Goal: Task Accomplishment & Management: Manage account settings

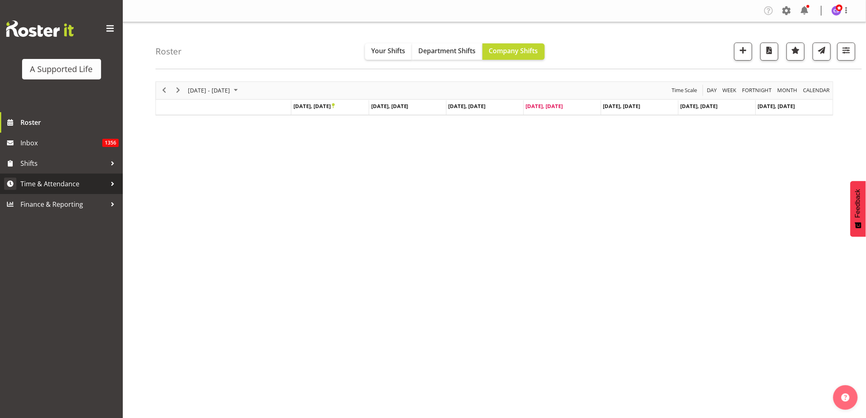
click at [67, 189] on span "Time & Attendance" at bounding box center [63, 184] width 86 height 12
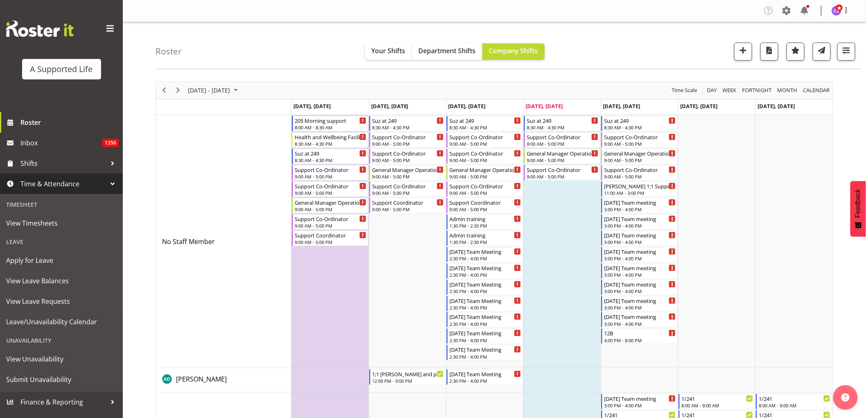
scroll to position [45, 0]
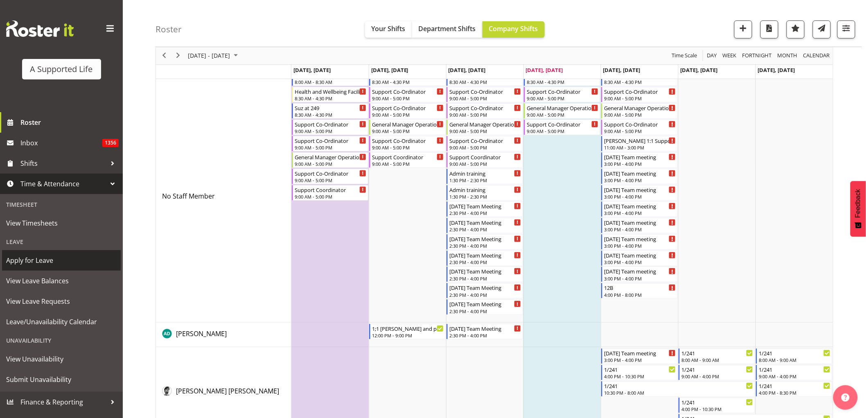
click at [47, 261] on span "Apply for Leave" at bounding box center [61, 260] width 110 height 12
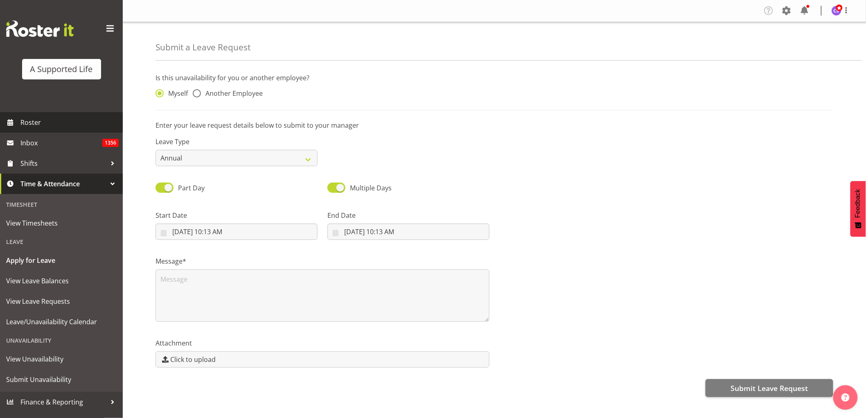
click at [29, 126] on span "Roster" at bounding box center [69, 122] width 98 height 12
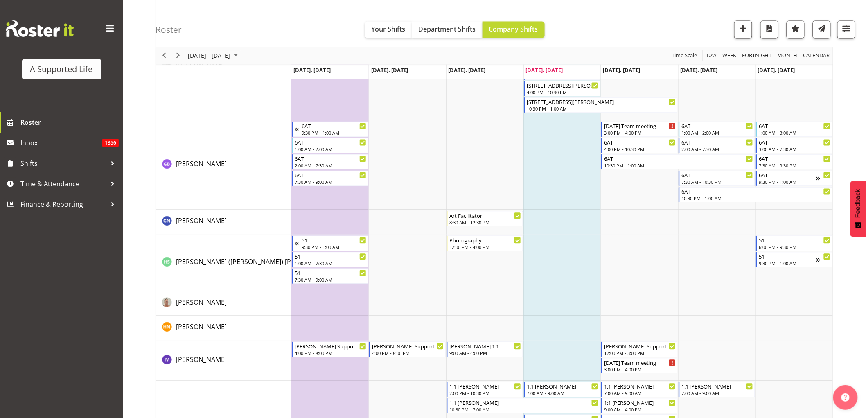
scroll to position [2046, 0]
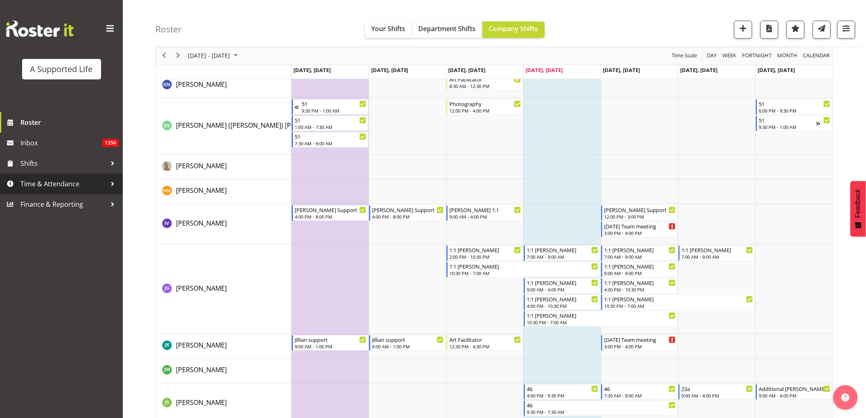
click at [38, 183] on span "Time & Attendance" at bounding box center [63, 184] width 86 height 12
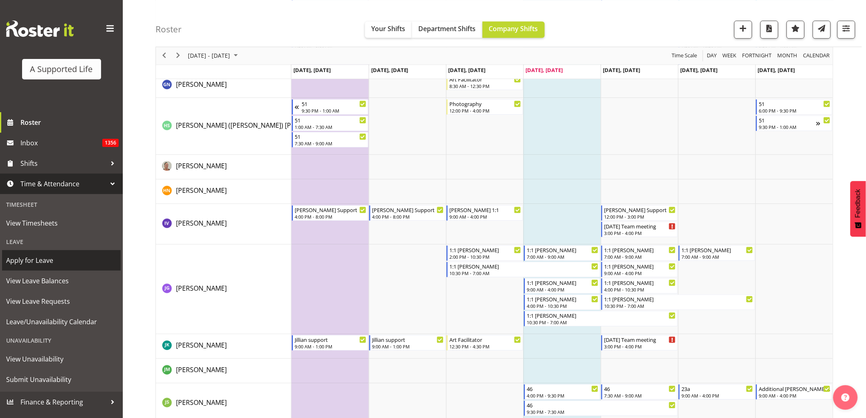
click at [42, 261] on span "Apply for Leave" at bounding box center [61, 260] width 110 height 12
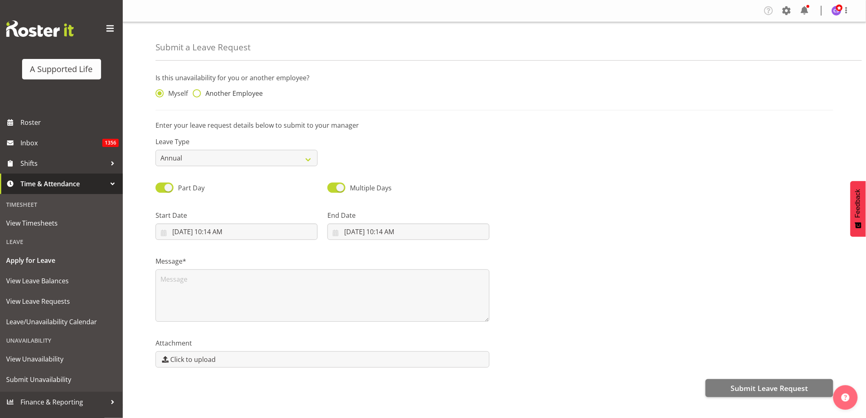
click at [195, 96] on span at bounding box center [197, 93] width 8 height 8
click at [195, 96] on input "Another Employee" at bounding box center [195, 93] width 5 height 5
radio input "true"
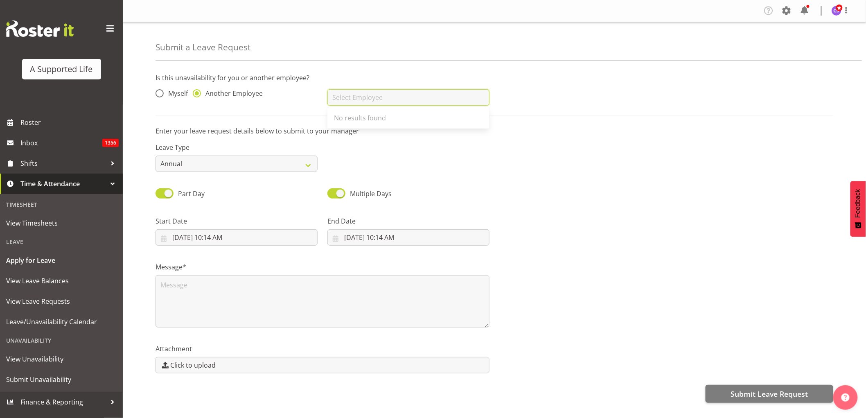
click at [349, 95] on input "text" at bounding box center [408, 97] width 162 height 16
click at [366, 120] on span "[PERSON_NAME]" at bounding box center [359, 117] width 51 height 9
type input "[PERSON_NAME]"
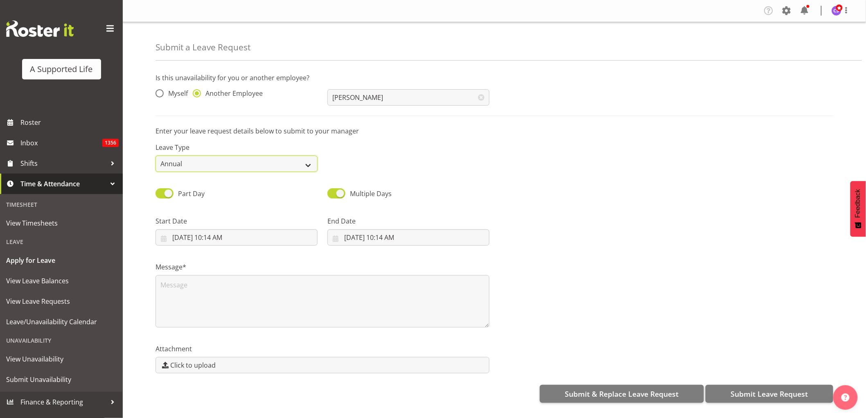
click at [280, 163] on select "Annual Sick Bereavement Domestic Violence Parental Jury Service Day In Lieu Oth…" at bounding box center [236, 163] width 162 height 16
select select "Sick"
click at [155, 155] on select "Annual Sick Bereavement Domestic Violence Parental Jury Service Day In Lieu Oth…" at bounding box center [236, 163] width 162 height 16
click at [254, 242] on input "9/25/2025, 10:14 AM" at bounding box center [236, 237] width 162 height 16
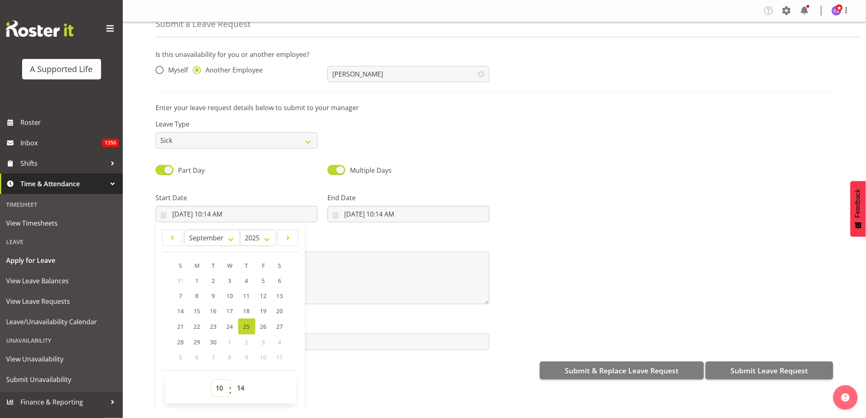
drag, startPoint x: 219, startPoint y: 389, endPoint x: 220, endPoint y: 379, distance: 9.4
click at [219, 388] on select "00 01 02 03 04 05 06 07 08 09 10 11 12 13 14 15 16 17 18 19 20 21 22 23" at bounding box center [221, 388] width 18 height 16
select select "9"
click at [212, 380] on select "00 01 02 03 04 05 06 07 08 09 10 11 12 13 14 15 16 17 18 19 20 21 22 23" at bounding box center [221, 388] width 18 height 16
type input "9/25/2025, 9:14 AM"
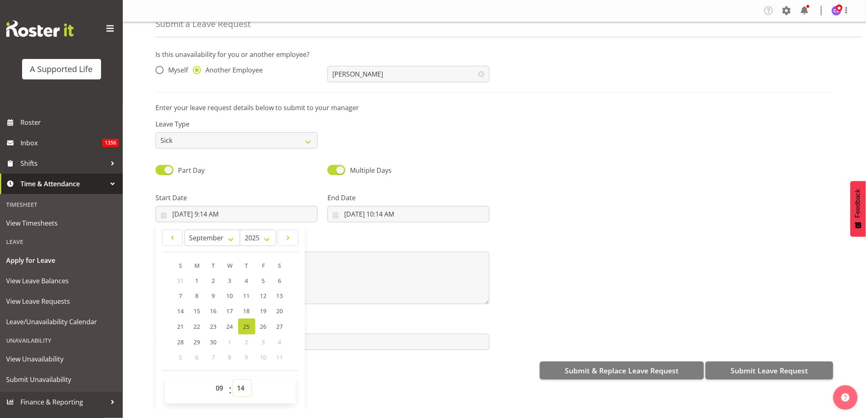
click at [239, 385] on select "00 01 02 03 04 05 06 07 08 09 10 11 12 13 14 15 16 17 18 19 20 21 22 23 24 25 2…" at bounding box center [242, 388] width 18 height 16
select select "0"
click at [233, 380] on select "00 01 02 03 04 05 06 07 08 09 10 11 12 13 14 15 16 17 18 19 20 21 22 23 24 25 2…" at bounding box center [242, 388] width 18 height 16
type input "9/25/2025, 9:00 AM"
click at [368, 213] on input "9/25/2025, 10:14 AM" at bounding box center [408, 214] width 162 height 16
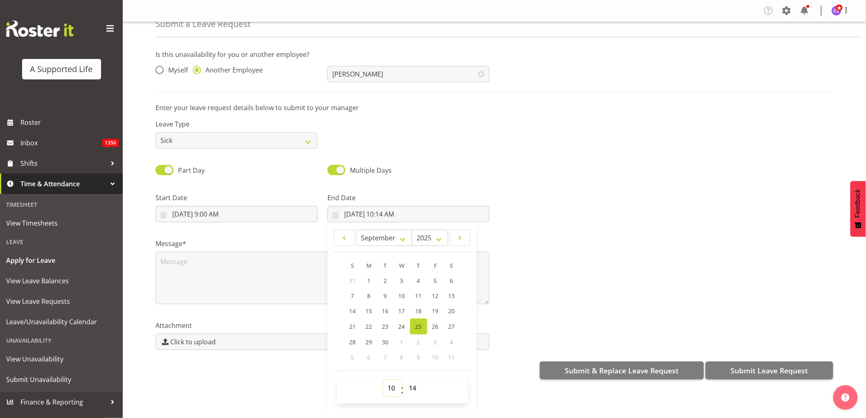
click at [387, 387] on select "00 01 02 03 04 05 06 07 08 09 10 11 12 13 14 15 16 17 18 19 20 21 22 23" at bounding box center [392, 388] width 18 height 16
select select "16"
click at [383, 380] on select "00 01 02 03 04 05 06 07 08 09 10 11 12 13 14 15 16 17 18 19 20 21 22 23" at bounding box center [392, 388] width 18 height 16
type input "9/25/2025, 4:14 PM"
click at [410, 393] on select "00 01 02 03 04 05 06 07 08 09 10 11 12 13 14 15 16 17 18 19 20 21 22 23 24 25 2…" at bounding box center [414, 388] width 18 height 16
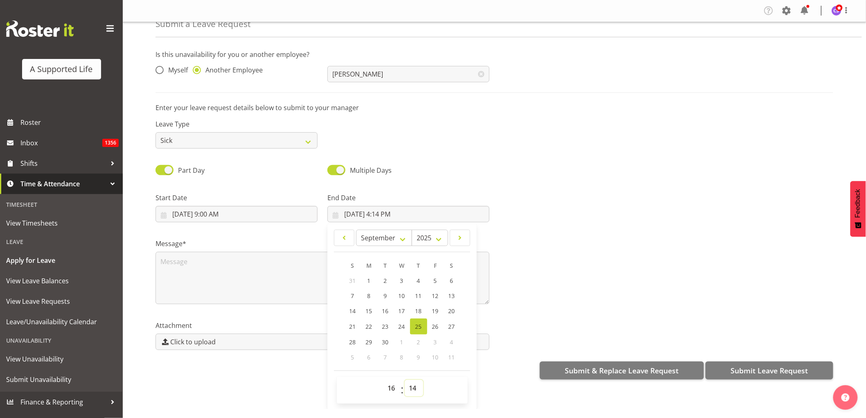
select select "0"
click at [405, 380] on select "00 01 02 03 04 05 06 07 08 09 10 11 12 13 14 15 16 17 18 19 20 21 22 23 24 25 2…" at bounding box center [414, 388] width 18 height 16
type input "9/25/2025, 4:00 PM"
drag, startPoint x: 194, startPoint y: 214, endPoint x: 195, endPoint y: 218, distance: 5.0
click at [194, 214] on input "9/25/2025, 9:00 AM" at bounding box center [236, 214] width 162 height 16
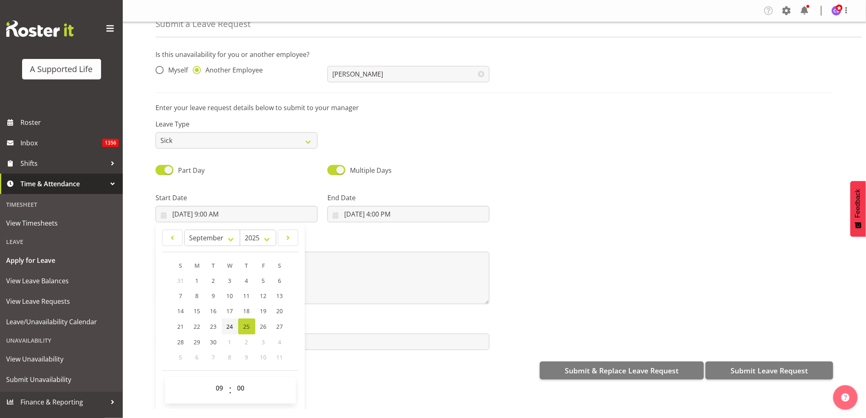
click at [228, 324] on span "24" at bounding box center [230, 326] width 7 height 8
type input "9/24/2025, 9:00 AM"
click at [369, 216] on input "9/25/2025, 4:00 PM" at bounding box center [408, 214] width 162 height 16
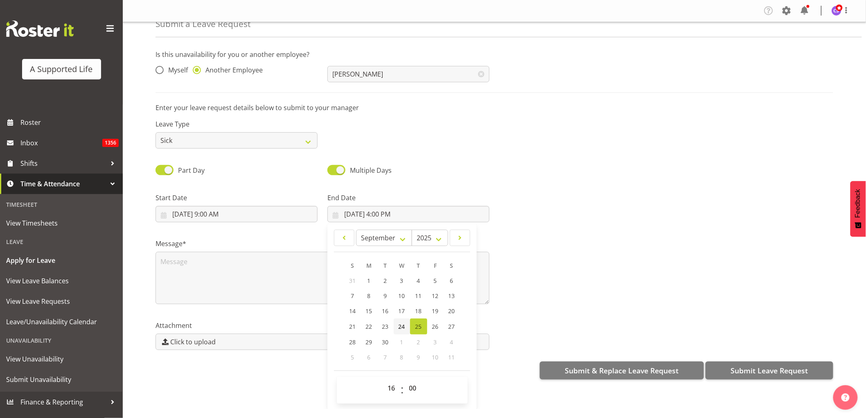
click at [399, 324] on span "24" at bounding box center [401, 326] width 7 height 8
type input "9/24/2025, 4:00 PM"
click at [213, 271] on textarea at bounding box center [322, 278] width 334 height 52
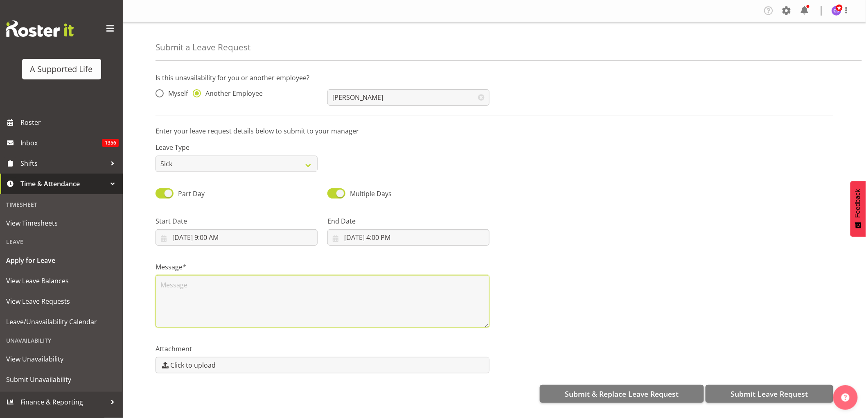
scroll to position [0, 0]
type textarea "Sick"
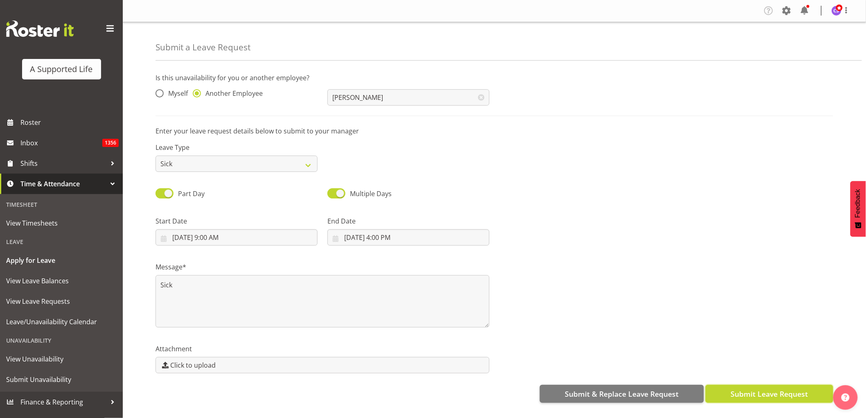
click at [783, 399] on span "Submit Leave Request" at bounding box center [768, 393] width 77 height 11
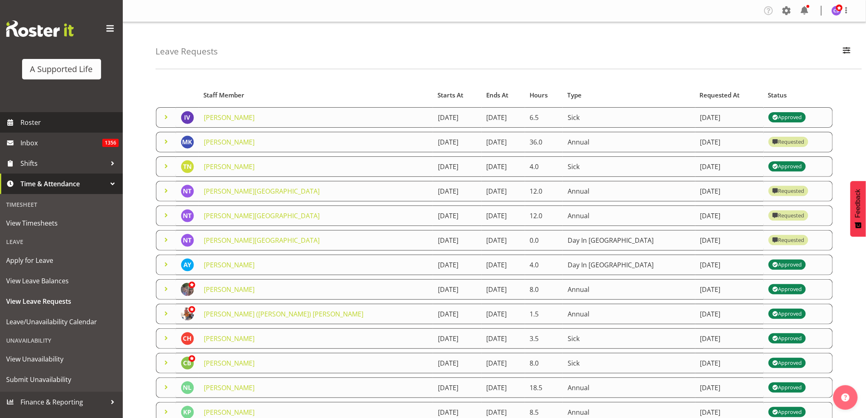
click at [33, 126] on span "Roster" at bounding box center [69, 122] width 98 height 12
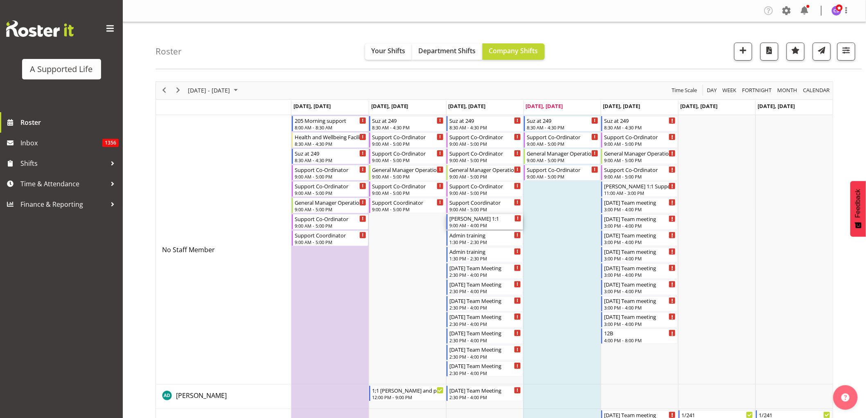
click at [490, 224] on div "9:00 AM - 4:00 PM" at bounding box center [485, 225] width 72 height 7
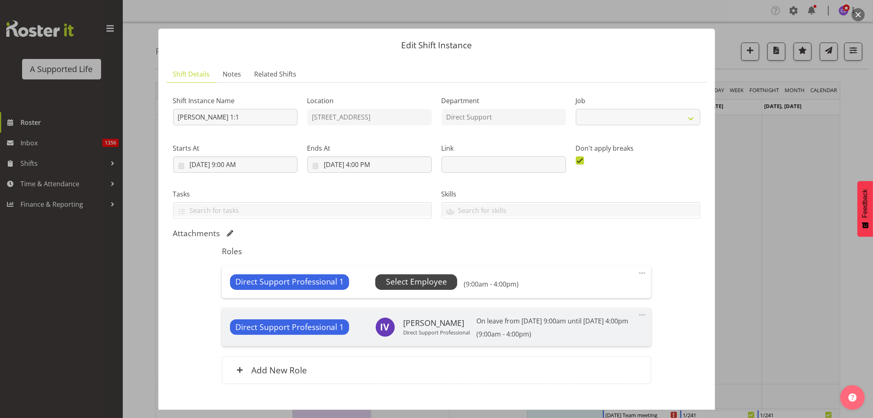
select select "4112"
click at [400, 283] on span "Select Employee" at bounding box center [416, 282] width 61 height 12
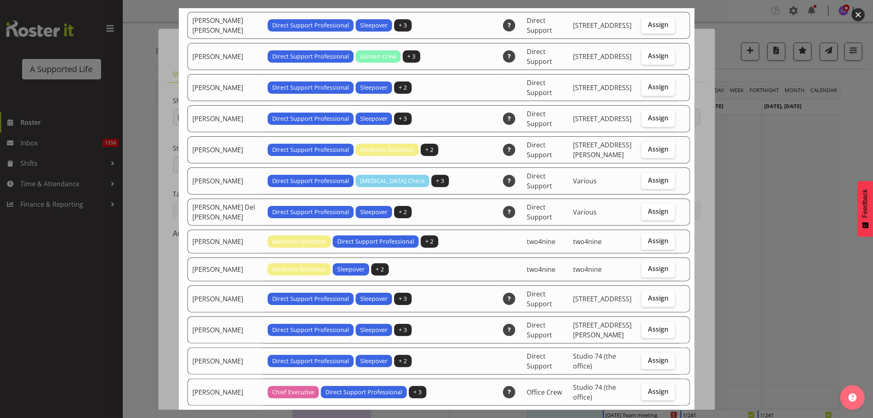
scroll to position [91, 0]
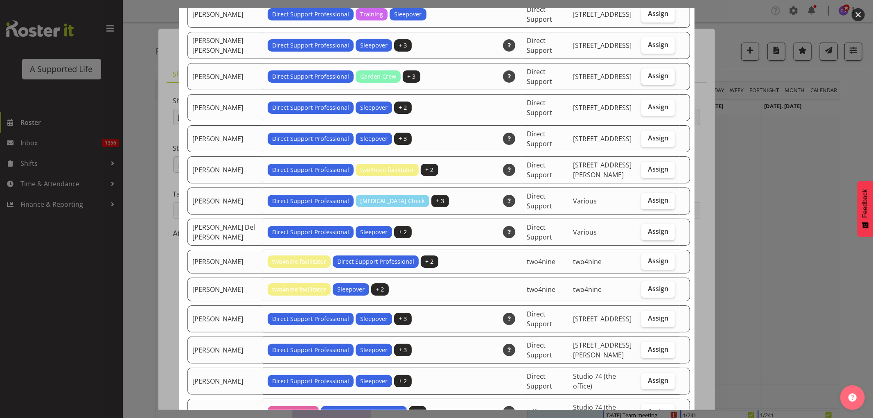
click at [641, 80] on label "Assign" at bounding box center [658, 76] width 34 height 16
click at [641, 79] on input "Assign" at bounding box center [643, 75] width 5 height 5
checkbox input "true"
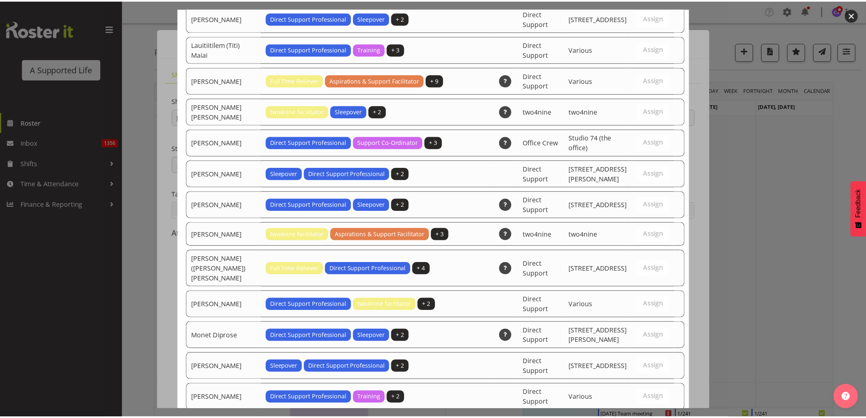
scroll to position [2335, 0]
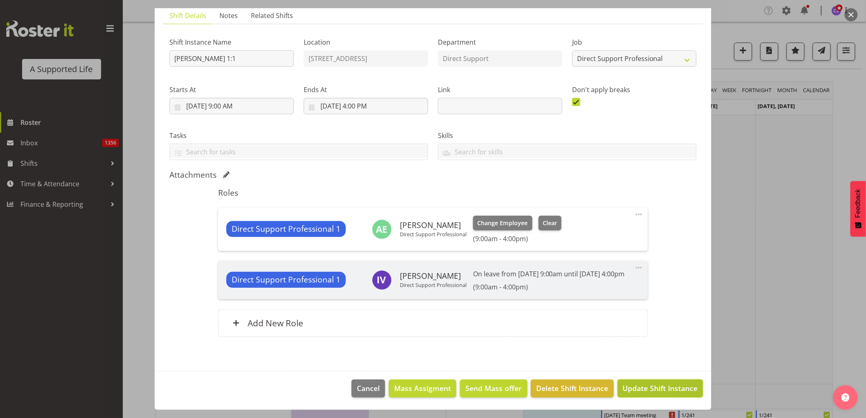
click at [650, 390] on span "Update Shift Instance" at bounding box center [660, 388] width 75 height 11
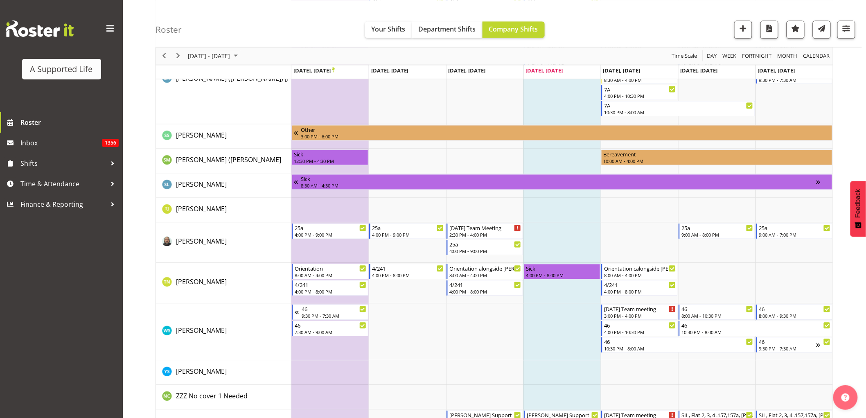
scroll to position [4518, 0]
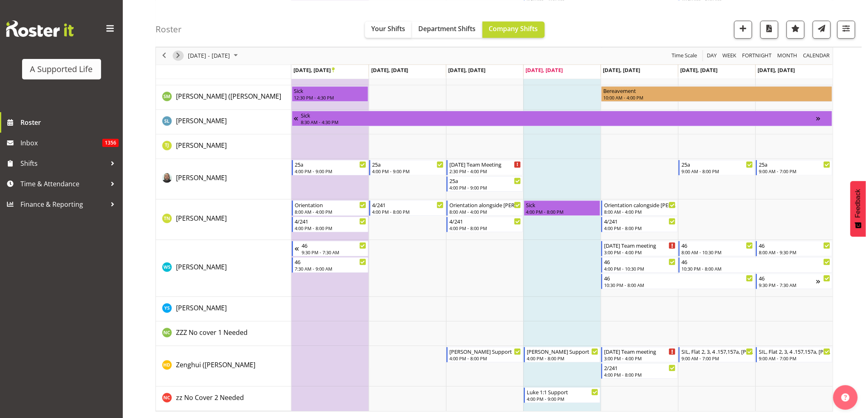
drag, startPoint x: 176, startPoint y: 56, endPoint x: 537, endPoint y: 218, distance: 395.9
click at [176, 56] on span "Next" at bounding box center [178, 56] width 10 height 10
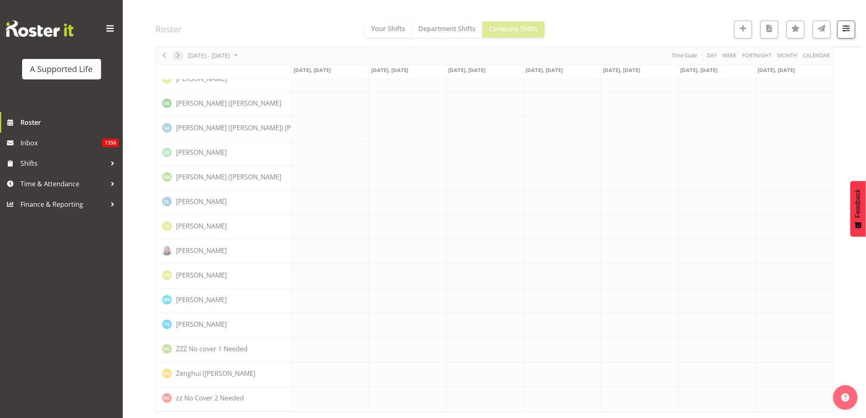
scroll to position [0, 0]
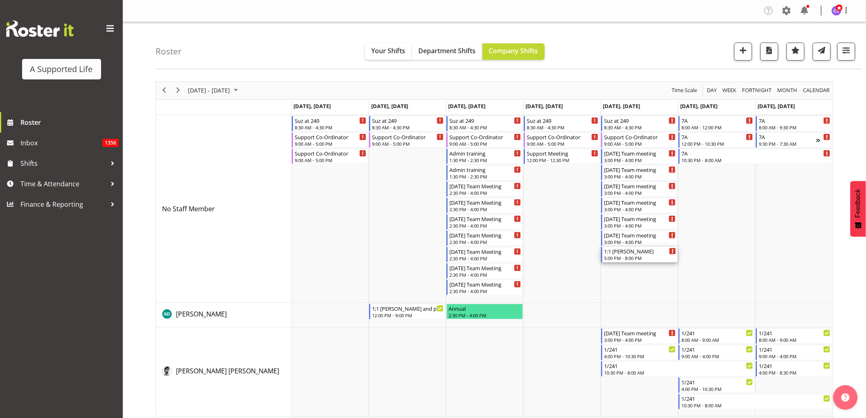
click at [630, 256] on div "5:00 PM - 8:00 PM" at bounding box center [640, 257] width 72 height 7
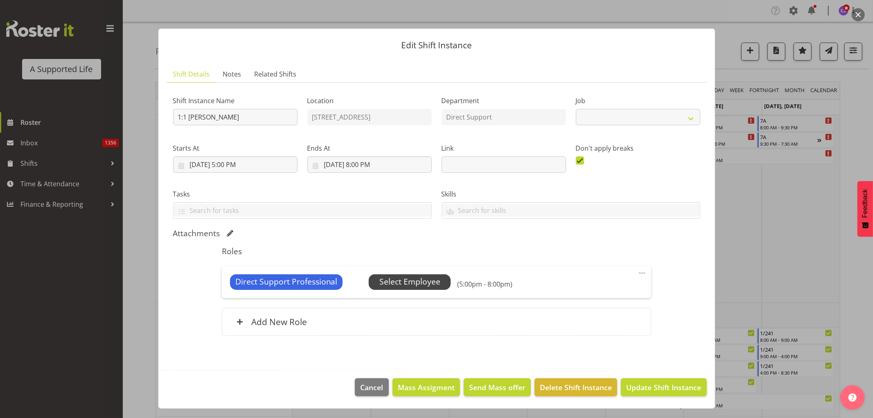
select select "4112"
click at [410, 280] on span "Select Employee" at bounding box center [409, 282] width 61 height 12
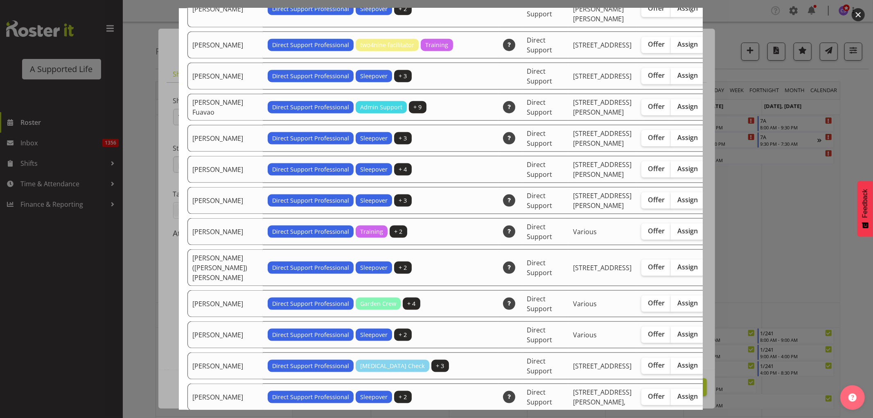
scroll to position [864, 0]
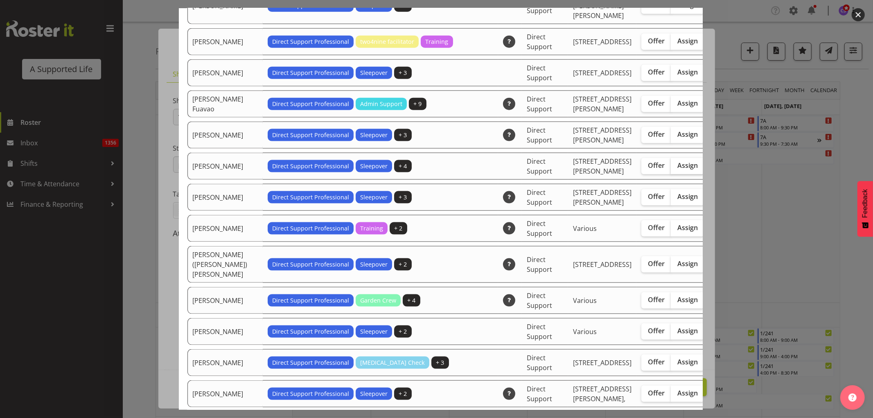
click at [677, 169] on span "Assign" at bounding box center [687, 165] width 20 height 8
click at [671, 168] on input "Assign" at bounding box center [673, 165] width 5 height 5
checkbox input "true"
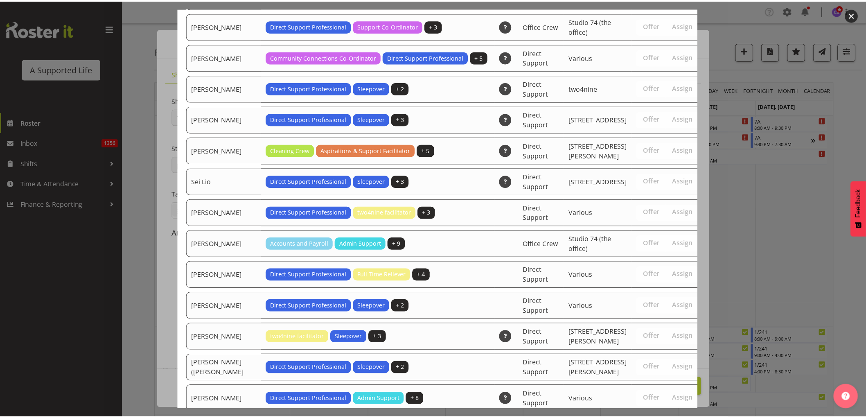
scroll to position [2597, 0]
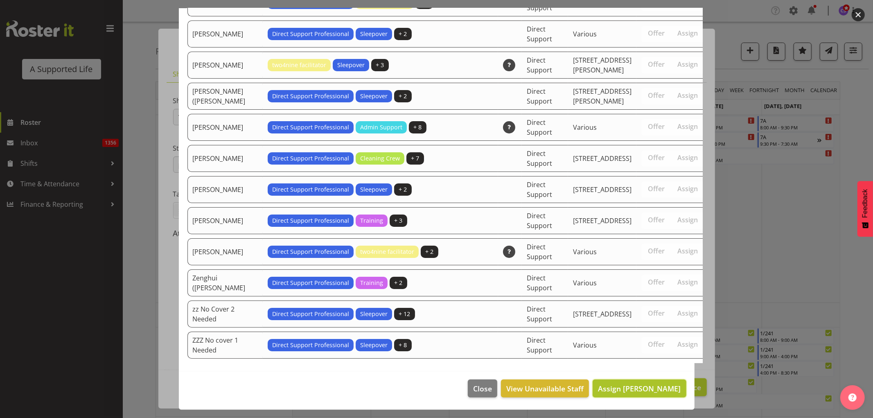
click at [643, 385] on span "Assign Georgina Dowdall" at bounding box center [639, 388] width 83 height 10
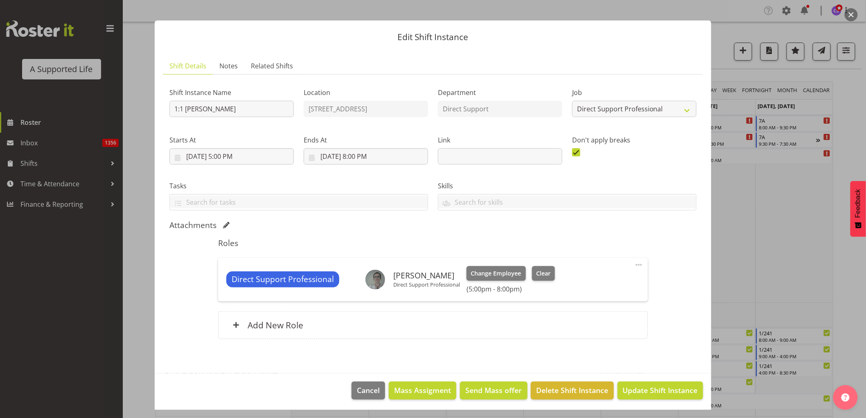
scroll to position [10, 0]
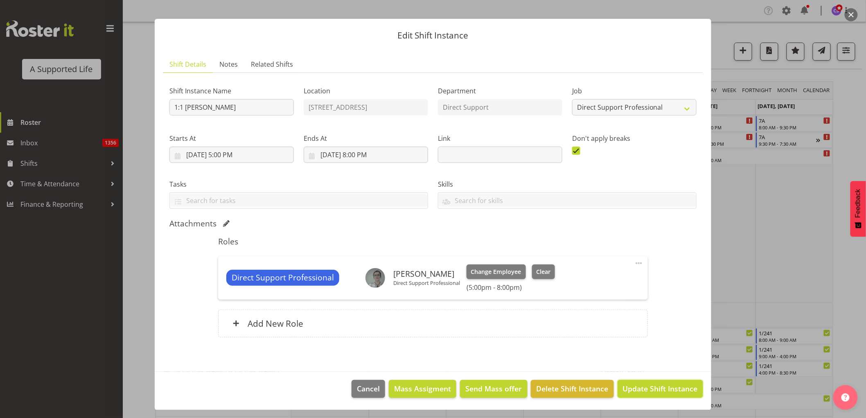
click at [670, 389] on span "Update Shift Instance" at bounding box center [660, 388] width 75 height 11
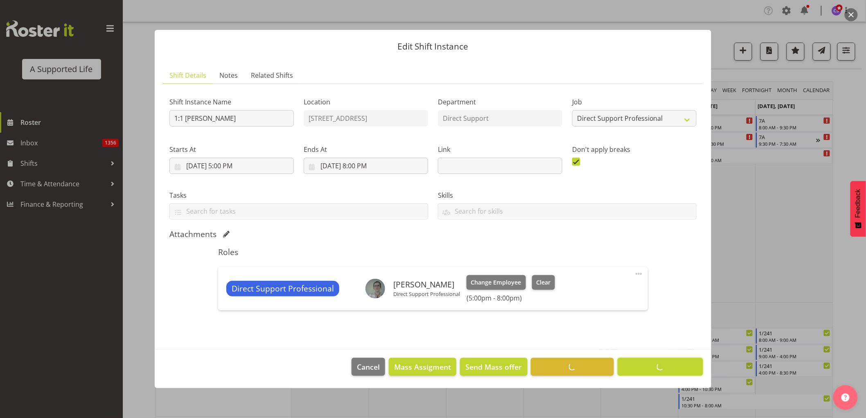
scroll to position [0, 0]
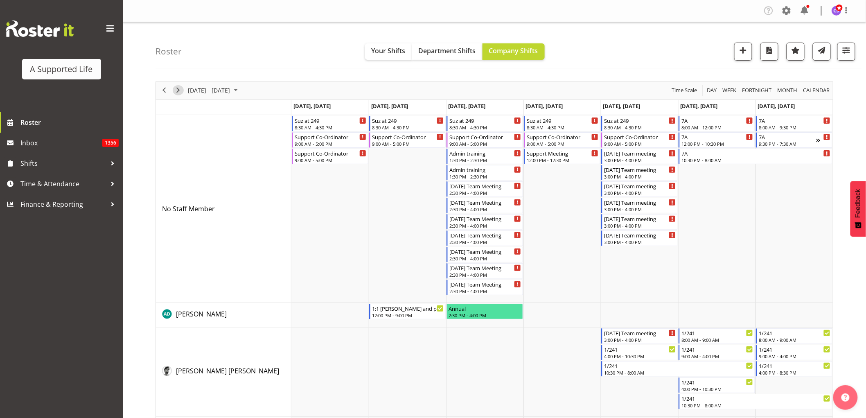
click at [177, 91] on span "Next" at bounding box center [178, 90] width 10 height 10
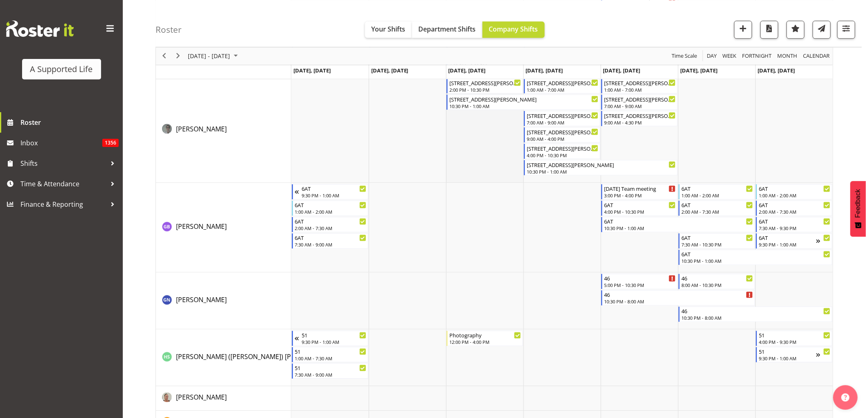
scroll to position [1818, 0]
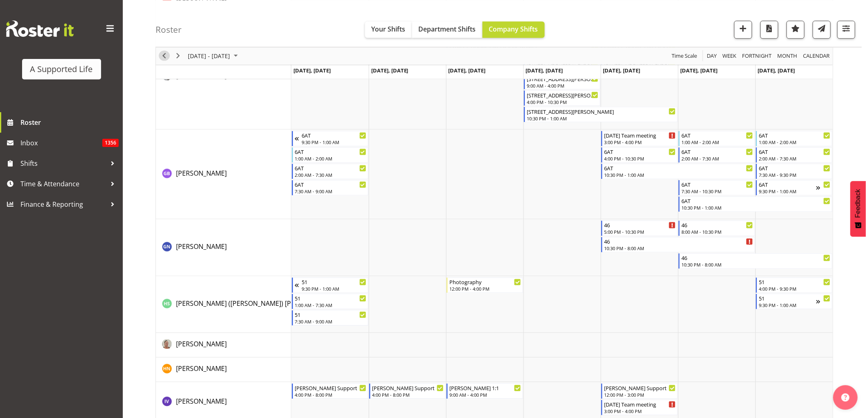
click at [164, 58] on span "Previous" at bounding box center [164, 56] width 10 height 10
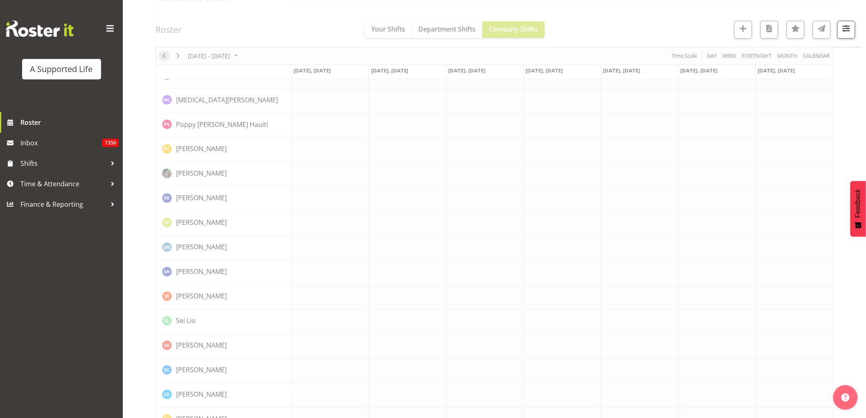
scroll to position [0, 0]
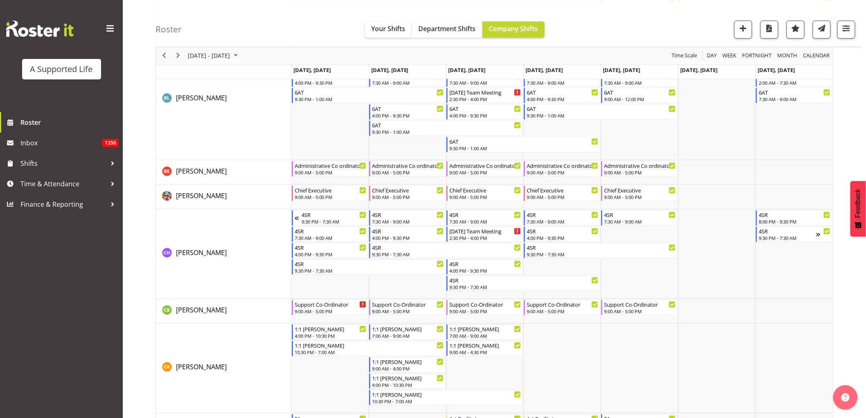
scroll to position [1000, 0]
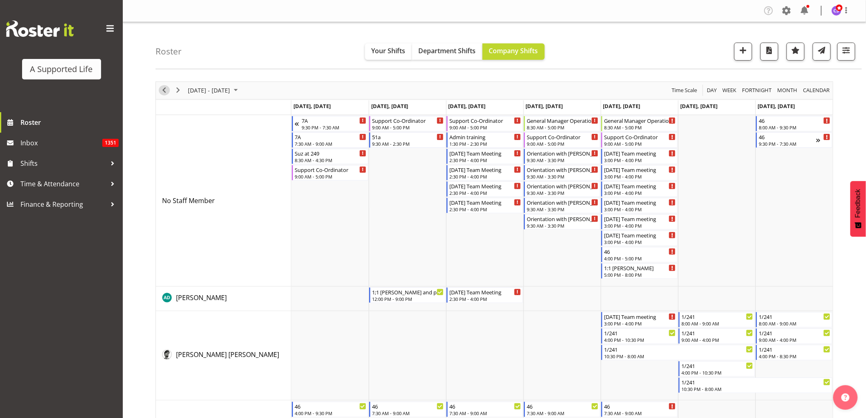
drag, startPoint x: 163, startPoint y: 91, endPoint x: 302, endPoint y: 242, distance: 205.6
click at [163, 91] on span "Previous" at bounding box center [164, 90] width 10 height 10
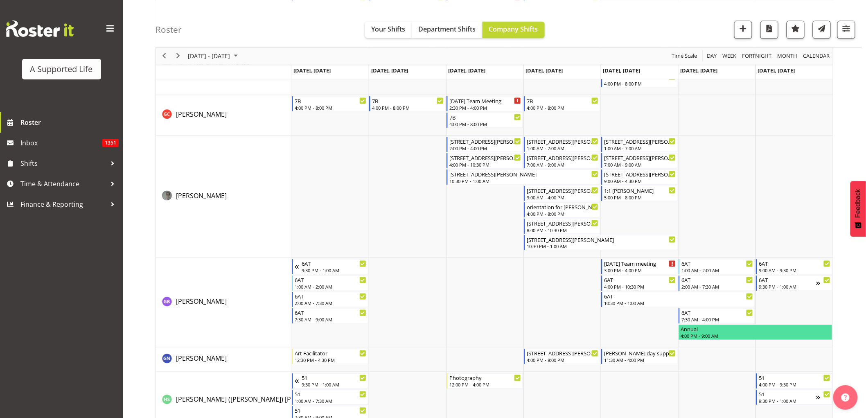
scroll to position [1773, 0]
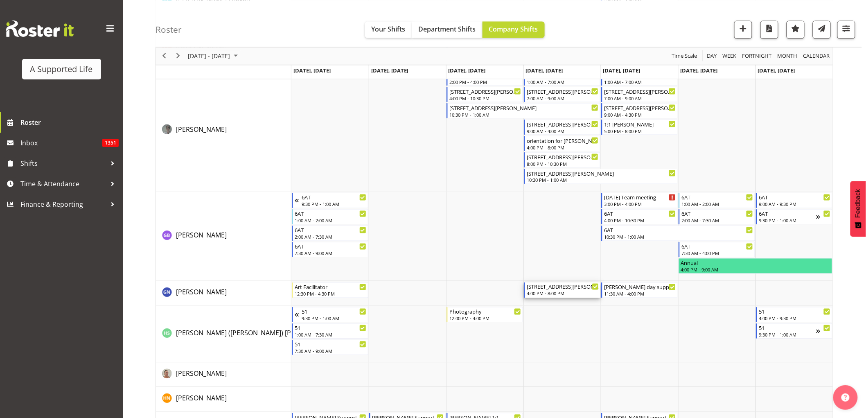
click at [577, 292] on div "4:00 PM - 8:00 PM" at bounding box center [563, 293] width 72 height 7
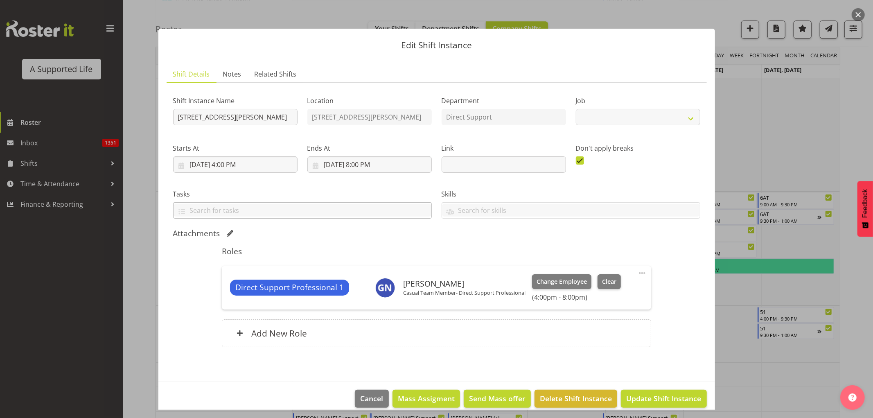
select select "4112"
click at [213, 161] on input "[DATE] 4:00 PM" at bounding box center [235, 164] width 124 height 16
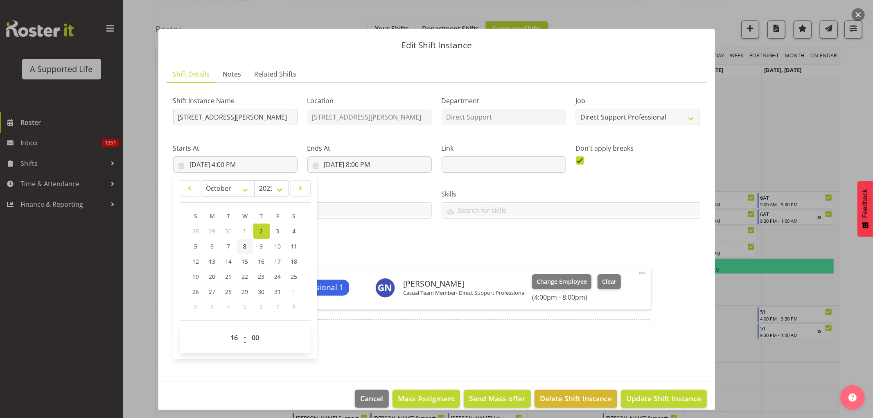
click at [248, 245] on link "8" at bounding box center [245, 246] width 16 height 15
type input "[DATE] 4:00 PM"
click at [356, 166] on input "[DATE] 8:00 PM" at bounding box center [369, 164] width 124 height 16
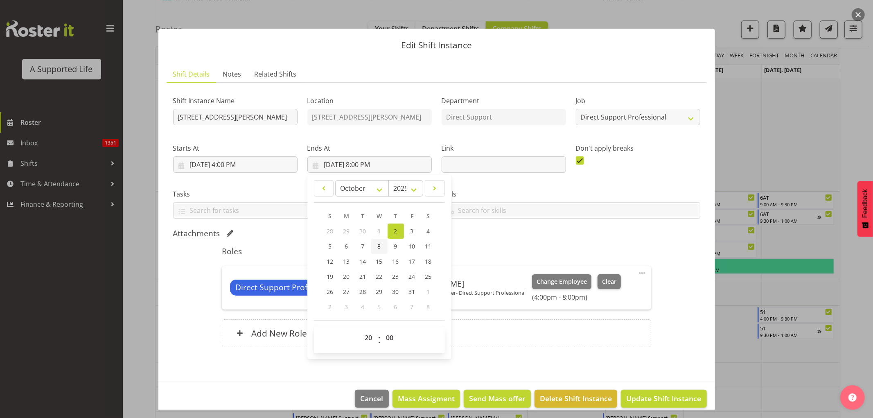
click at [378, 246] on span "8" at bounding box center [379, 246] width 3 height 8
type input "10/8/2025, 8:00 PM"
click at [654, 399] on span "Update Shift Instance" at bounding box center [663, 398] width 75 height 11
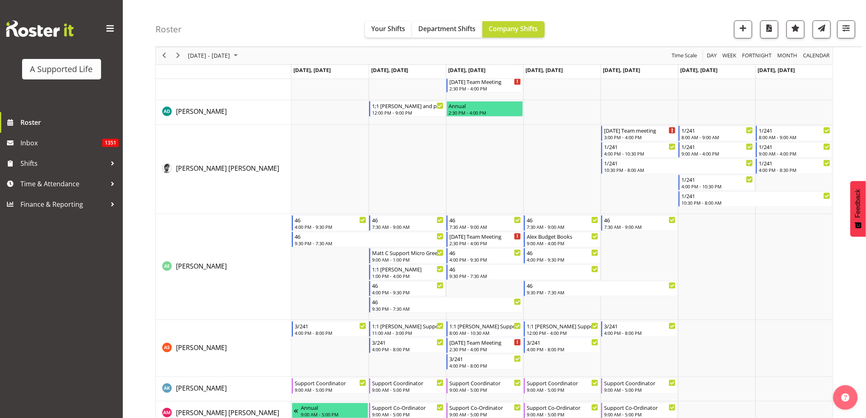
scroll to position [18, 0]
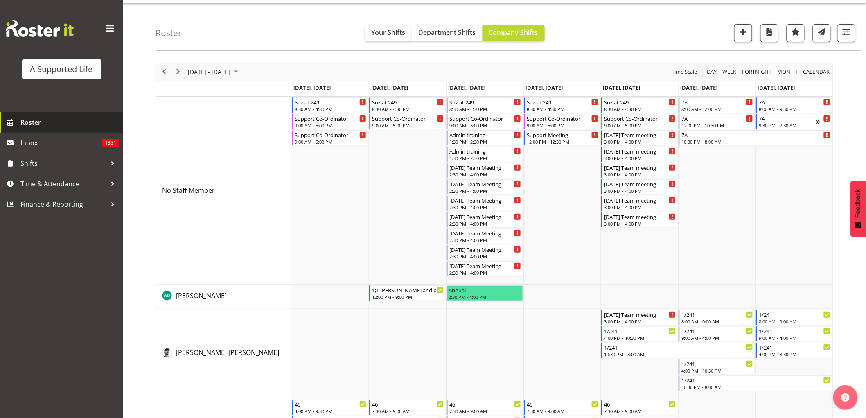
click at [37, 124] on span "Roster" at bounding box center [69, 122] width 98 height 12
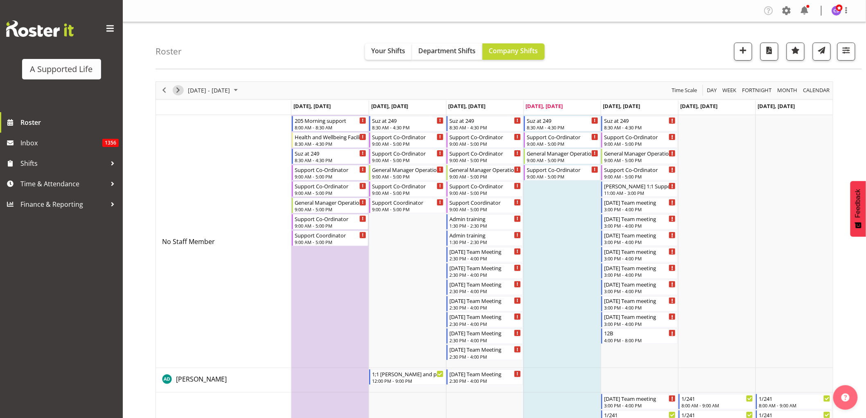
drag, startPoint x: 179, startPoint y: 88, endPoint x: 452, endPoint y: 340, distance: 370.9
click at [179, 88] on span "Next" at bounding box center [178, 90] width 10 height 10
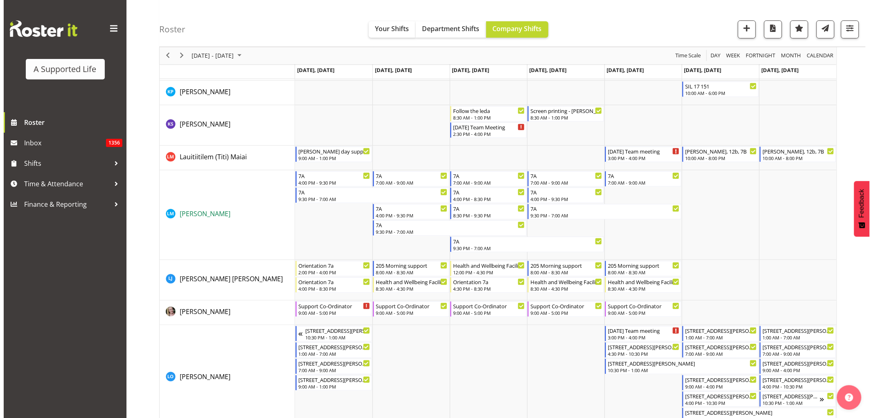
scroll to position [2682, 0]
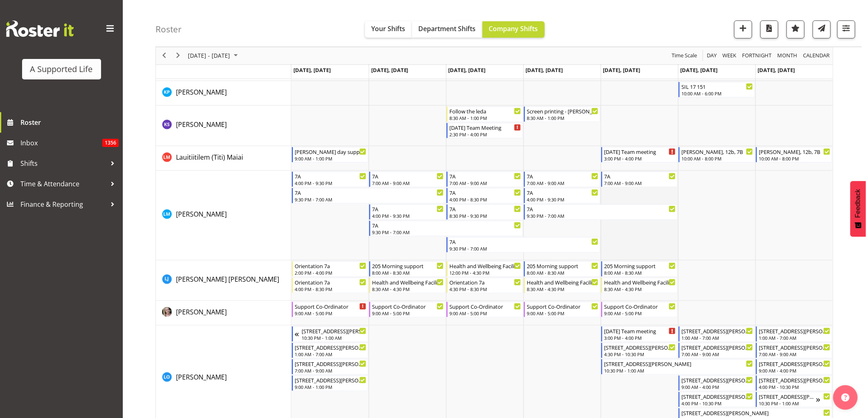
click at [639, 232] on td "Timeline Week of October 2, 2025" at bounding box center [639, 216] width 77 height 90
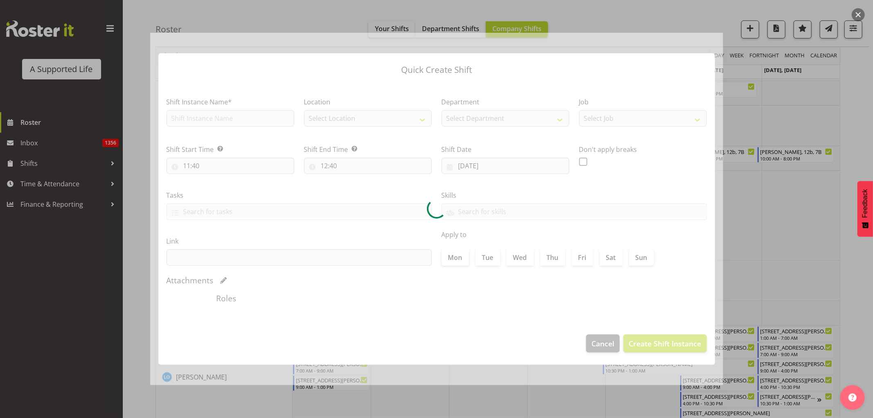
type input "[DATE]"
checkbox input "true"
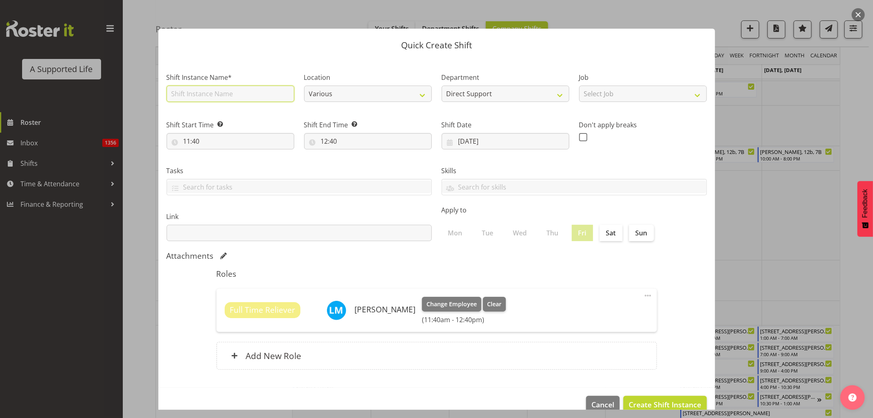
click at [211, 94] on input "text" at bounding box center [231, 94] width 128 height 16
type input "[PERSON_NAME] Party - [PERSON_NAME] support"
click at [682, 92] on select "Select Job Accounts and Payroll Admin Support Aspirations and Support Facilitat…" at bounding box center [643, 94] width 128 height 16
click at [579, 86] on select "Select Job Accounts and Payroll Admin Support Aspirations and Support Facilitat…" at bounding box center [643, 94] width 128 height 16
click at [653, 92] on select "Accounts and Payroll Admin Support Aspirations and Support Facilitator Chief Ex…" at bounding box center [643, 94] width 128 height 16
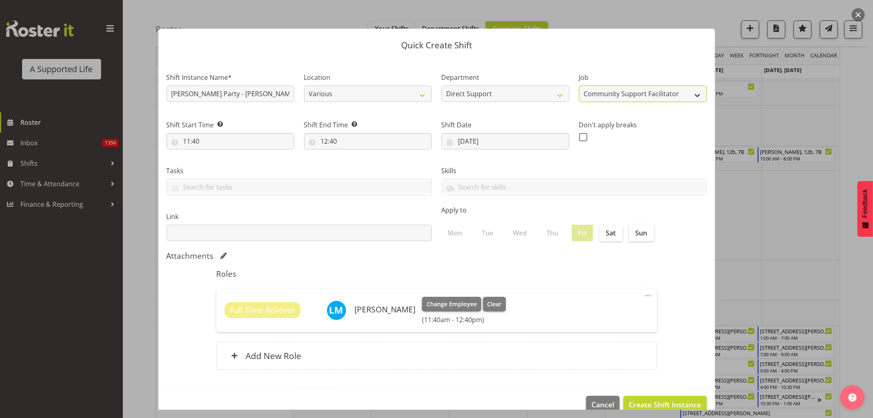
select select "4112"
click at [579, 86] on select "Accounts and Payroll Admin Support Aspirations and Support Facilitator Chief Ex…" at bounding box center [643, 94] width 128 height 16
click at [209, 142] on input "11:40" at bounding box center [231, 141] width 128 height 16
click at [223, 168] on select "00 01 02 03 04 05 06 07 08 09 10 11 12 13 14 15 16 17 18 19 20 21 22 23" at bounding box center [222, 162] width 18 height 16
select select "16"
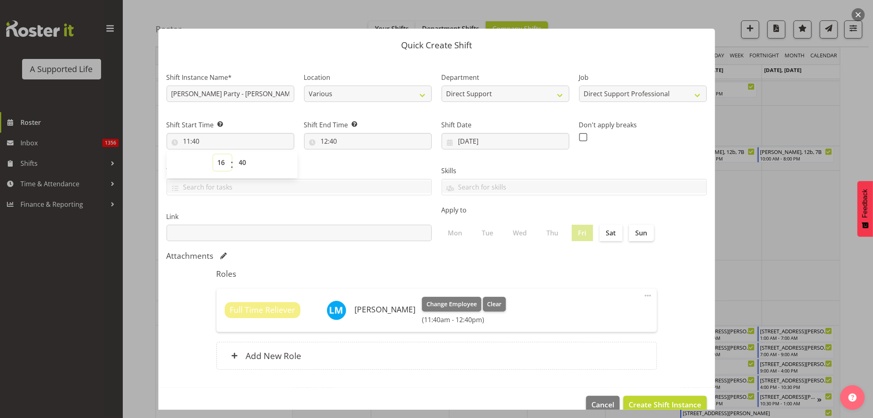
click at [213, 154] on select "00 01 02 03 04 05 06 07 08 09 10 11 12 13 14 15 16 17 18 19 20 21 22 23" at bounding box center [222, 162] width 18 height 16
type input "16:40"
click at [239, 161] on select "00 01 02 03 04 05 06 07 08 09 10 11 12 13 14 15 16 17 18 19 20 21 22 23 24 25 2…" at bounding box center [243, 162] width 18 height 16
select select "30"
click at [234, 154] on select "00 01 02 03 04 05 06 07 08 09 10 11 12 13 14 15 16 17 18 19 20 21 22 23 24 25 2…" at bounding box center [243, 162] width 18 height 16
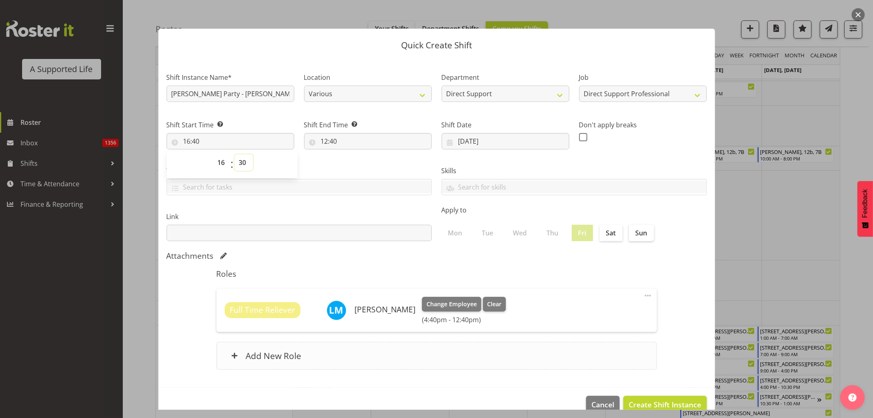
type input "16:30"
click at [340, 140] on input "12:40" at bounding box center [368, 141] width 128 height 16
click at [355, 158] on select "00 01 02 03 04 05 06 07 08 09 10 11 12 13 14 15 16 17 18 19 20 21 22 23" at bounding box center [360, 162] width 18 height 16
select select "19"
click at [351, 154] on select "00 01 02 03 04 05 06 07 08 09 10 11 12 13 14 15 16 17 18 19 20 21 22 23" at bounding box center [360, 162] width 18 height 16
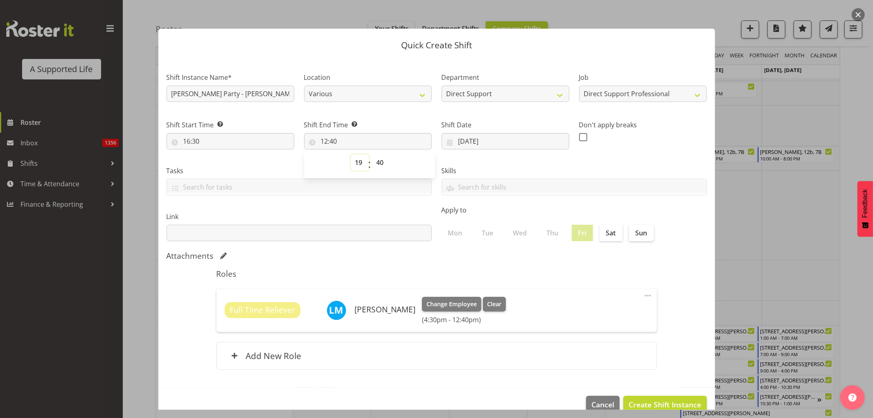
type input "19:40"
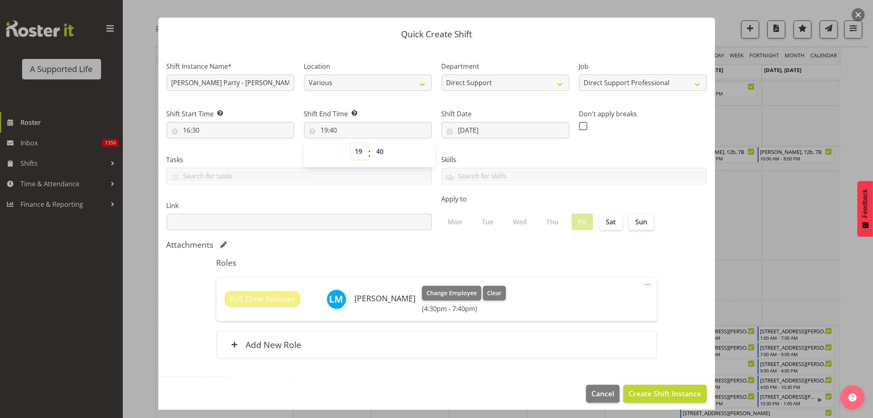
scroll to position [16, 0]
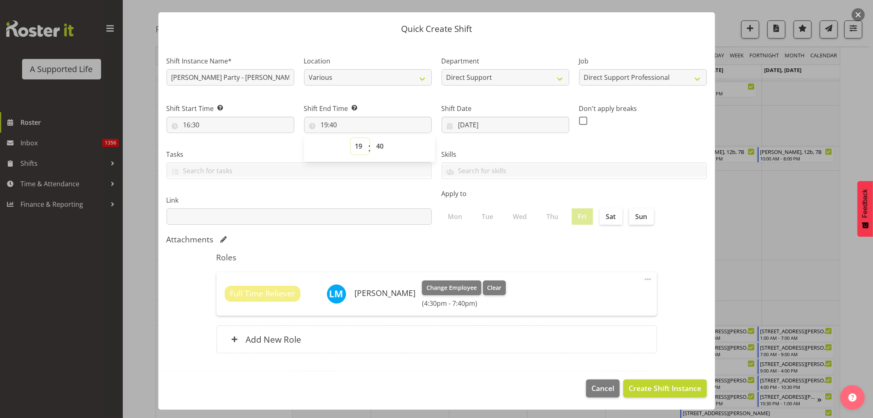
click at [358, 146] on select "00 01 02 03 04 05 06 07 08 09 10 11 12 13 14 15 16 17 18 19 20 21 22 23" at bounding box center [360, 146] width 18 height 16
select select "20"
click at [351, 138] on select "00 01 02 03 04 05 06 07 08 09 10 11 12 13 14 15 16 17 18 19 20 21 22 23" at bounding box center [360, 146] width 18 height 16
type input "20:40"
click at [385, 145] on select "00 01 02 03 04 05 06 07 08 09 10 11 12 13 14 15 16 17 18 19 20 21 22 23 24 25 2…" at bounding box center [381, 146] width 18 height 16
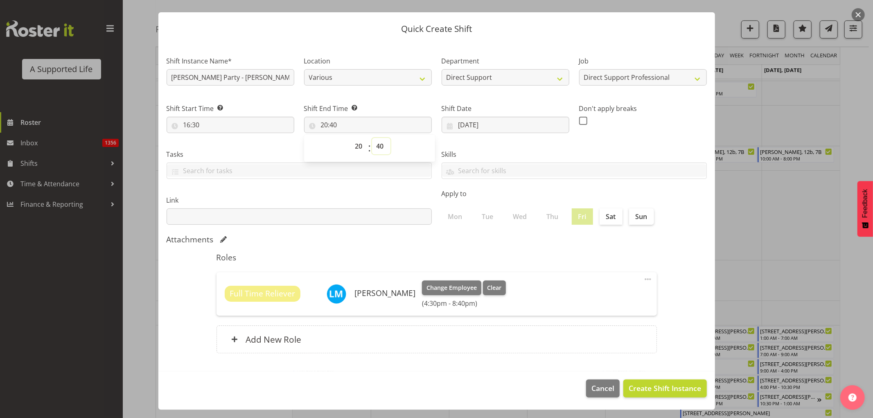
select select "0"
click at [372, 138] on select "00 01 02 03 04 05 06 07 08 09 10 11 12 13 14 15 16 17 18 19 20 21 22 23 24 25 2…" at bounding box center [381, 146] width 18 height 16
type input "20:00"
click at [661, 385] on span "Create Shift Instance" at bounding box center [664, 388] width 72 height 11
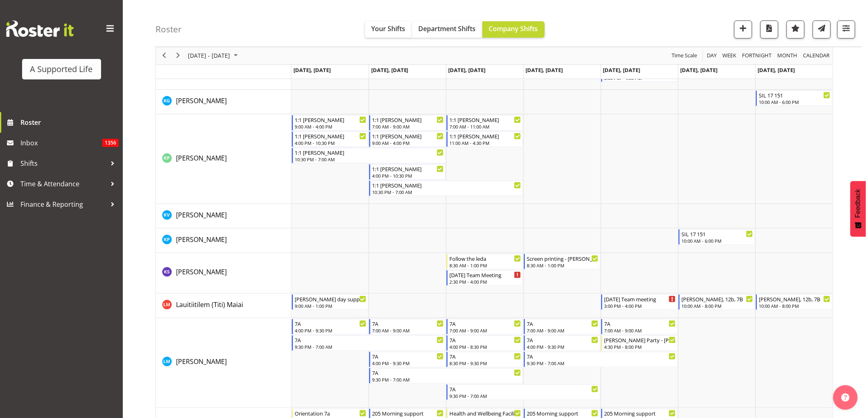
scroll to position [2546, 0]
